Goal: Transaction & Acquisition: Purchase product/service

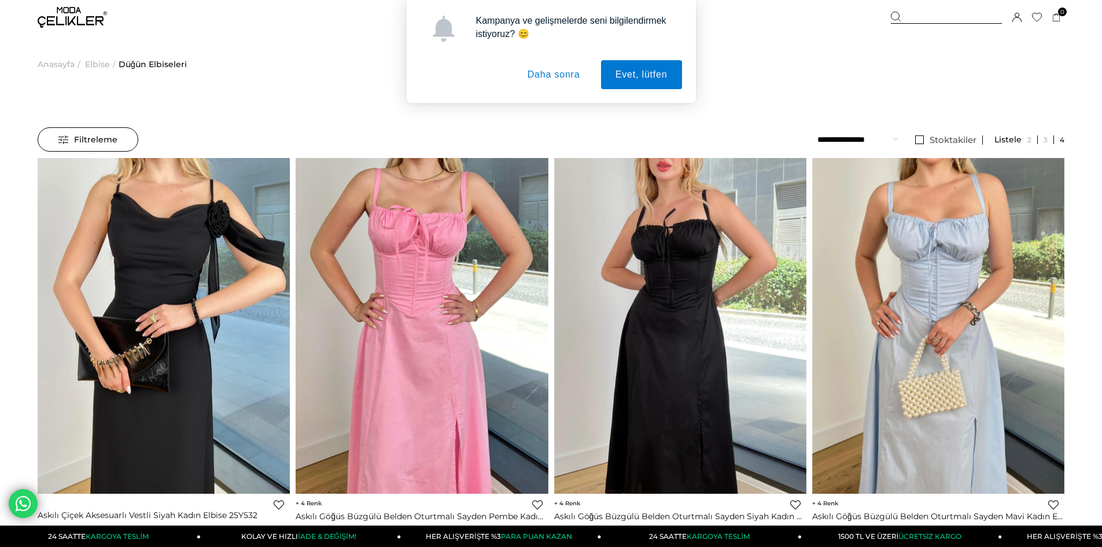
click at [565, 68] on button "Daha sonra" at bounding box center [554, 74] width 82 height 29
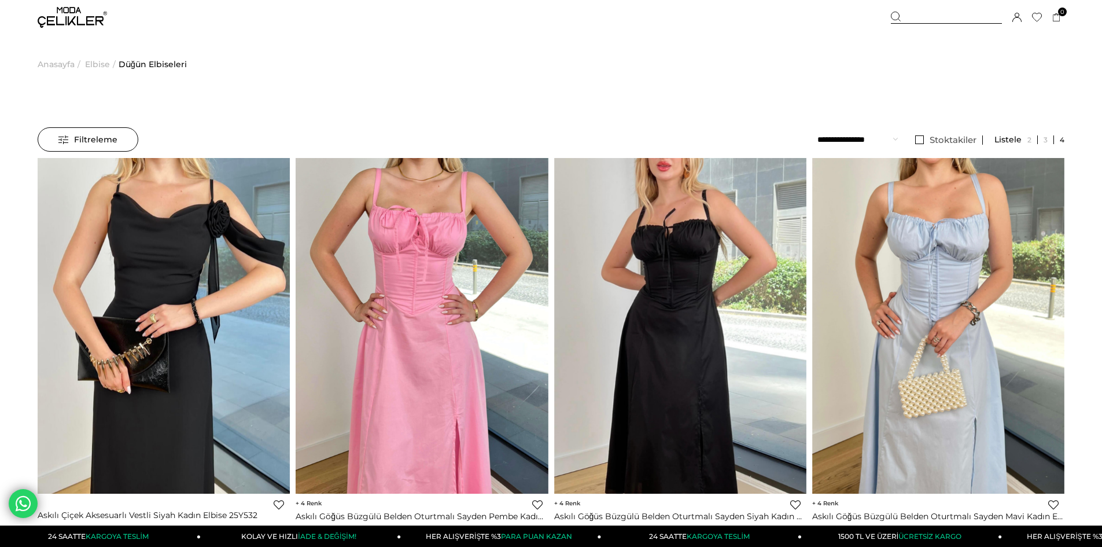
click at [94, 154] on div "Kaydettigim [PERSON_NAME] Filtreleme Filtreleme Sıralama Filtreleme Stoktakiler…" at bounding box center [551, 142] width 1027 height 31
click at [94, 138] on span "Filtreleme" at bounding box center [87, 139] width 59 height 23
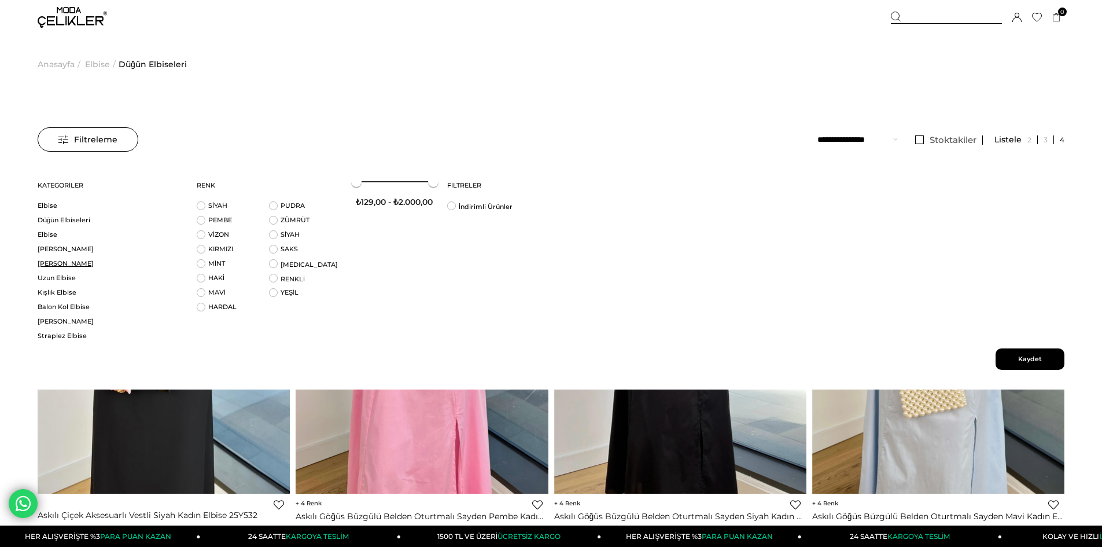
click at [56, 260] on link "[PERSON_NAME]" at bounding box center [110, 263] width 145 height 9
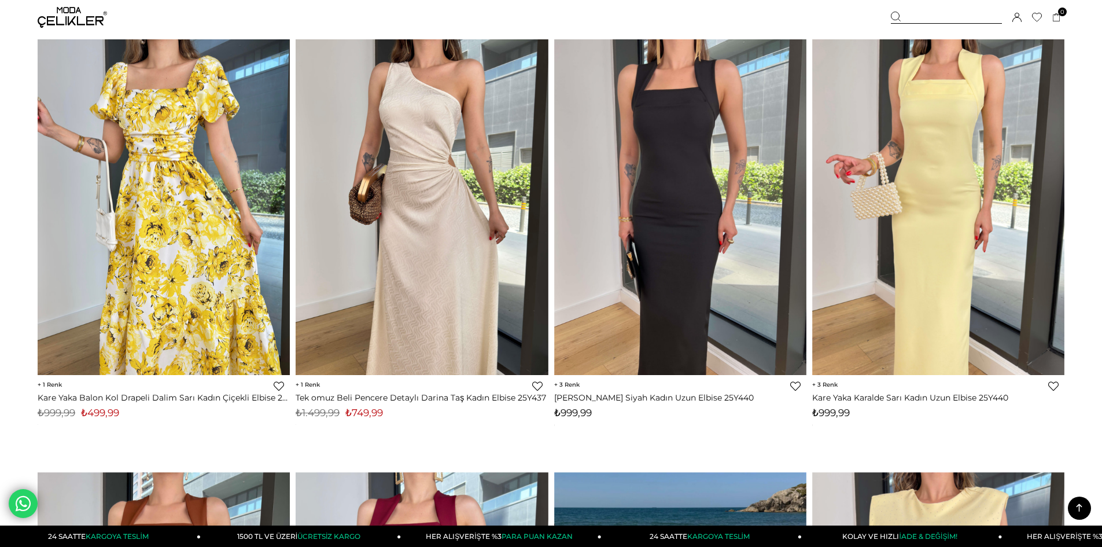
scroll to position [6998, 0]
